Goal: Navigation & Orientation: Find specific page/section

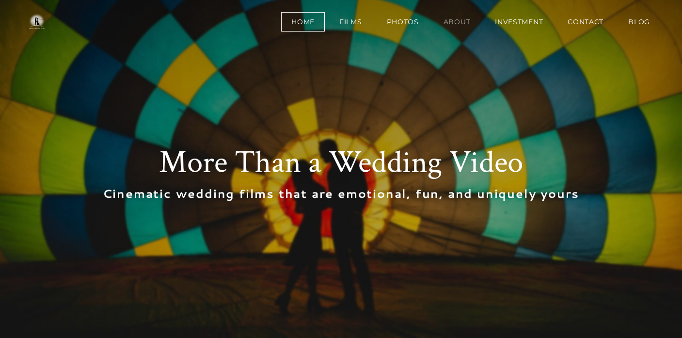
click at [453, 20] on link "About" at bounding box center [456, 21] width 47 height 19
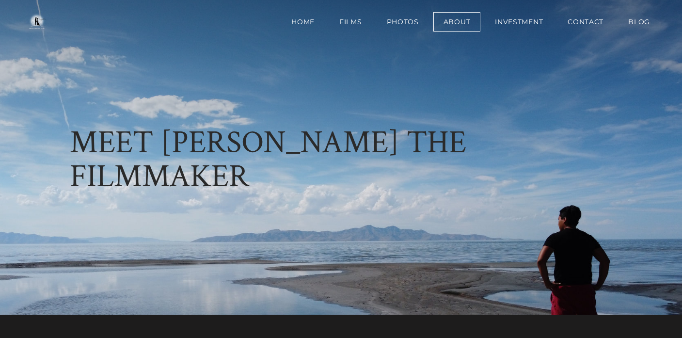
click at [677, 37] on div "Home Films Photos About Investment Contact BLOG" at bounding box center [341, 22] width 682 height 44
drag, startPoint x: 680, startPoint y: 11, endPoint x: 677, endPoint y: 42, distance: 30.7
click at [677, 42] on div "Home Films Photos About Investment Contact BLOG" at bounding box center [341, 22] width 682 height 44
drag, startPoint x: 679, startPoint y: 16, endPoint x: 679, endPoint y: 47, distance: 31.5
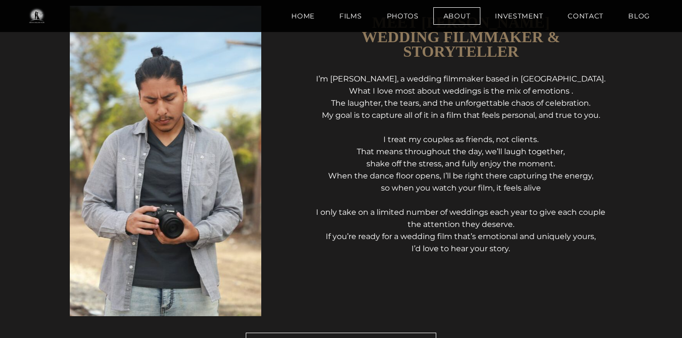
scroll to position [351, 0]
